Goal: Information Seeking & Learning: Learn about a topic

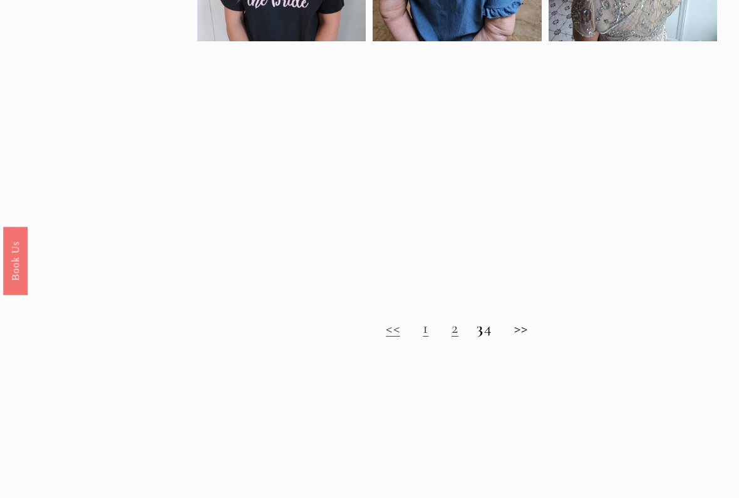
scroll to position [742, 0]
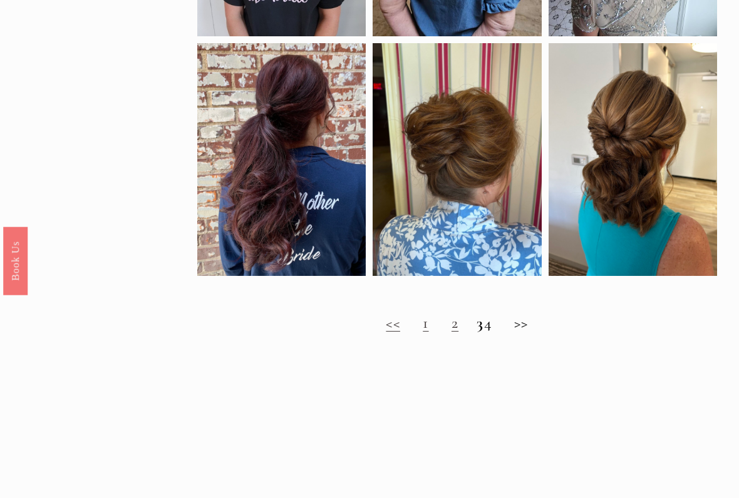
click at [410, 327] on h2 "<< 1 2 3 4 >>" at bounding box center [456, 324] width 519 height 19
click at [435, 328] on h2 "<< 1 2 3 4 >>" at bounding box center [456, 324] width 519 height 19
click at [477, 327] on strong "3" at bounding box center [480, 323] width 7 height 19
click at [465, 334] on h2 "<< 1 2 3 4 >>" at bounding box center [456, 324] width 519 height 19
click at [477, 333] on strong "3" at bounding box center [480, 323] width 7 height 19
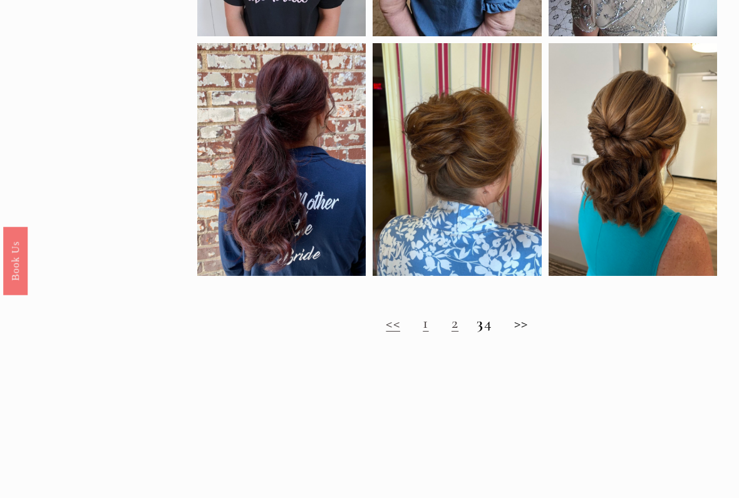
click at [439, 328] on h2 "<< 1 2 3 4 >>" at bounding box center [456, 324] width 519 height 19
click at [423, 333] on link "1" at bounding box center [426, 323] width 6 height 19
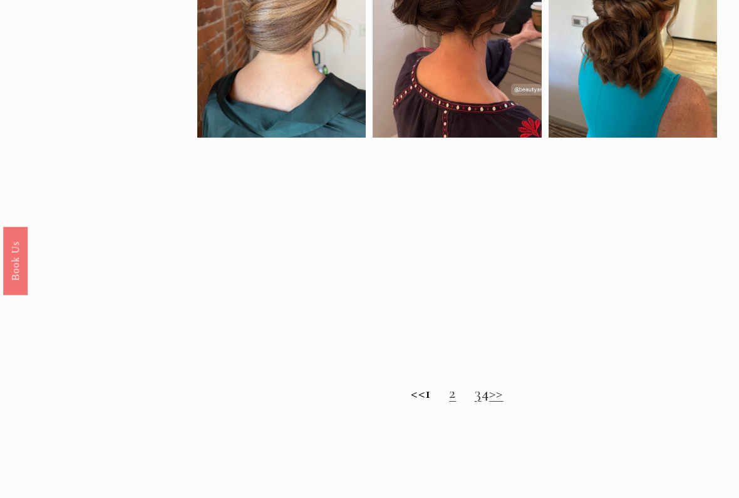
scroll to position [707, 0]
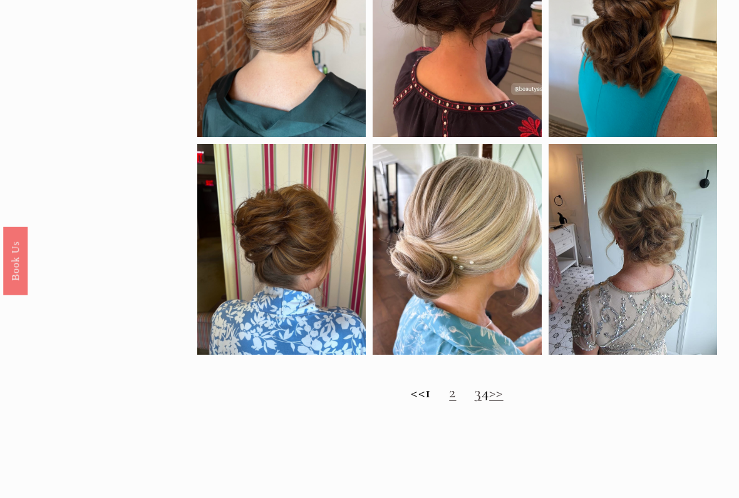
click at [686, 310] on div at bounding box center [633, 250] width 168 height 211
click at [684, 271] on div at bounding box center [633, 249] width 168 height 211
click at [449, 398] on link "2" at bounding box center [452, 392] width 7 height 19
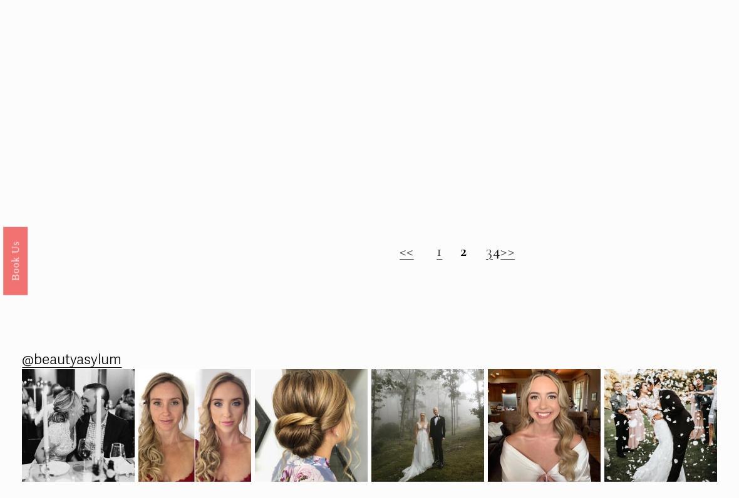
scroll to position [837, 0]
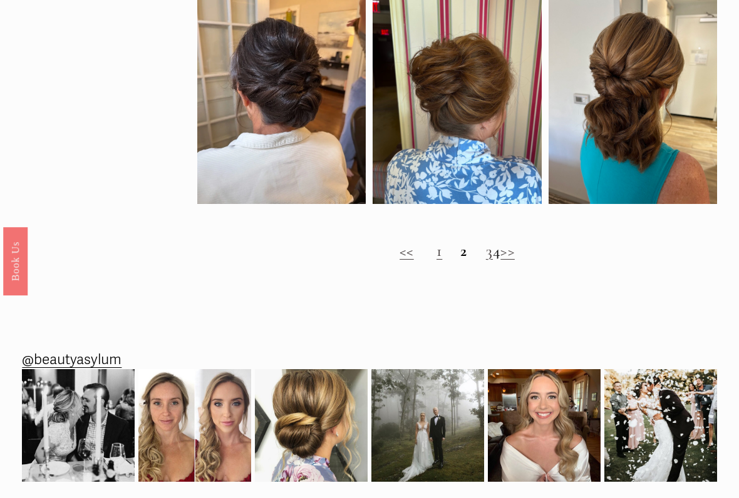
click at [486, 261] on link "3" at bounding box center [489, 251] width 7 height 19
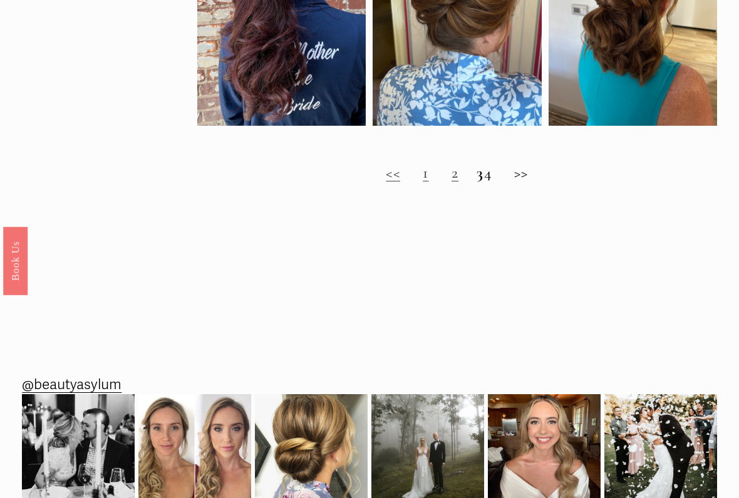
scroll to position [894, 0]
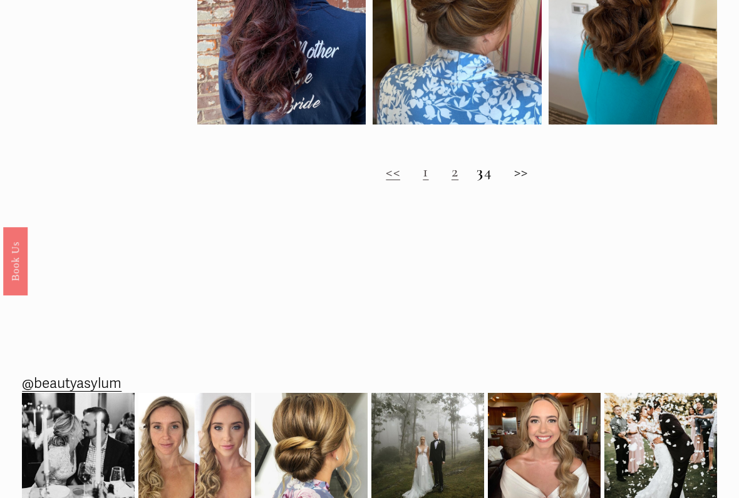
click at [488, 182] on h2 "<< 1 2 3 4 >>" at bounding box center [456, 172] width 519 height 19
click at [494, 182] on h2 "<< 1 2 3 4 >>" at bounding box center [456, 172] width 519 height 19
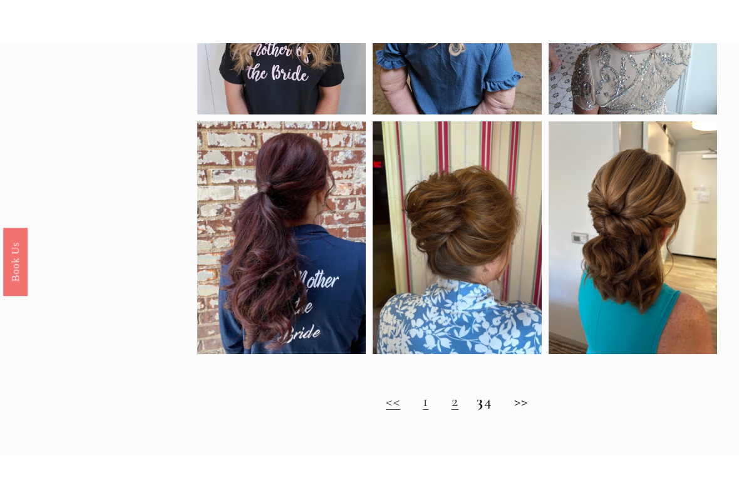
scroll to position [698, 0]
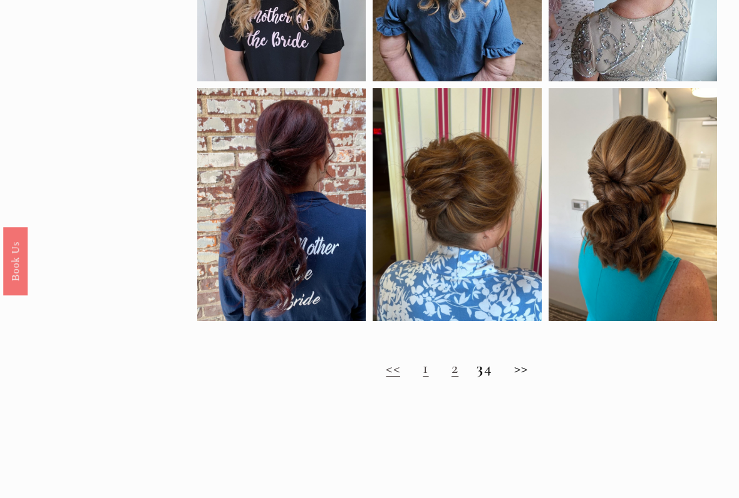
click at [477, 377] on strong "3" at bounding box center [480, 368] width 7 height 19
click at [490, 378] on h2 "<< 1 2 3 4 >>" at bounding box center [456, 368] width 519 height 19
click at [530, 374] on h2 "<< 1 2 3 4 >>" at bounding box center [456, 368] width 519 height 19
click at [530, 378] on h2 "<< 1 2 3 4 >>" at bounding box center [456, 368] width 519 height 19
click at [524, 378] on h2 "<< 1 2 3 4 >>" at bounding box center [456, 368] width 519 height 19
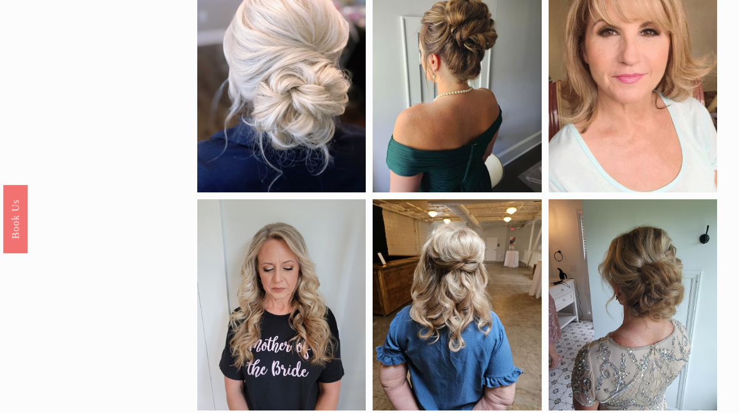
scroll to position [368, 0]
